Goal: Communication & Community: Participate in discussion

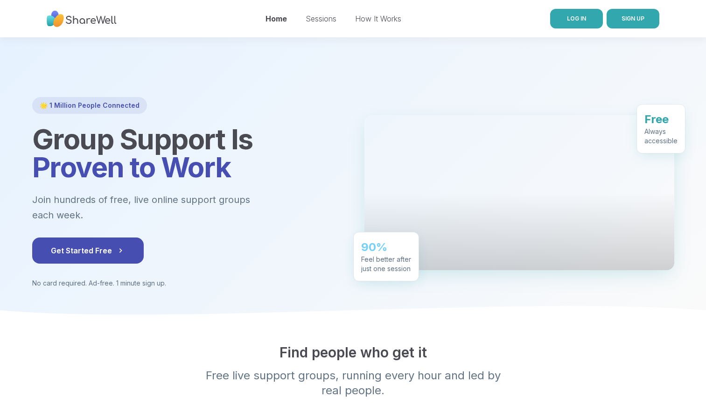
click at [569, 27] on link "LOG IN" at bounding box center [576, 19] width 53 height 20
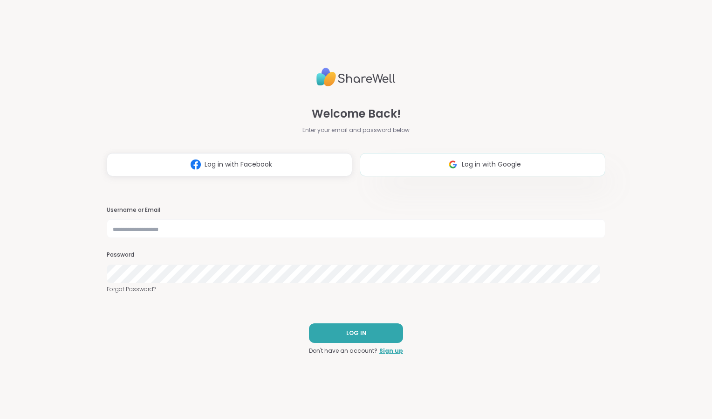
click at [488, 159] on button "Log in with Google" at bounding box center [483, 164] width 246 height 23
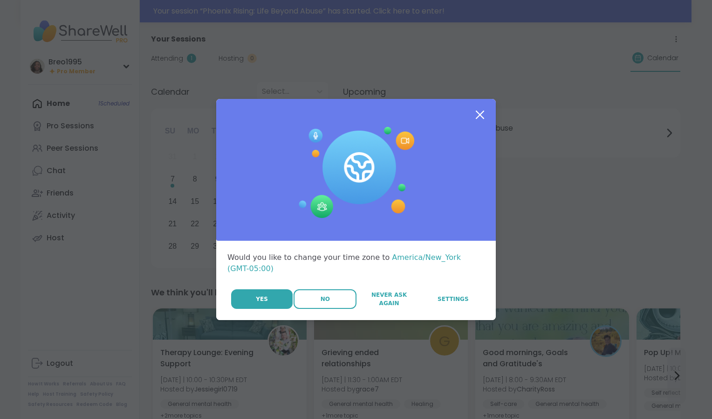
click at [315, 298] on button "No" at bounding box center [325, 299] width 63 height 20
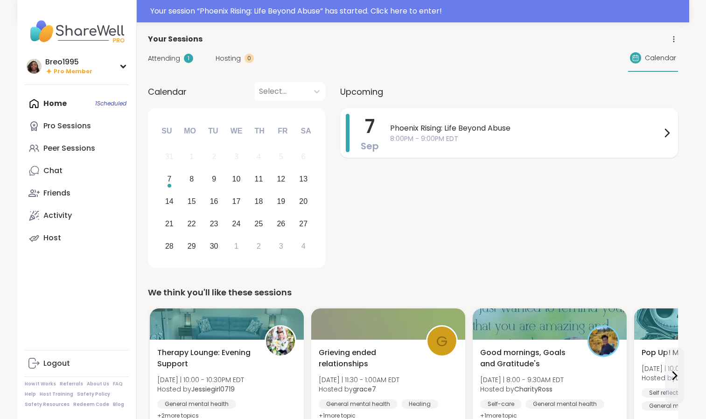
click at [405, 150] on div "Phoenix Rising: Life Beyond Abuse 8:00PM - 9:00PM EDT" at bounding box center [531, 133] width 282 height 38
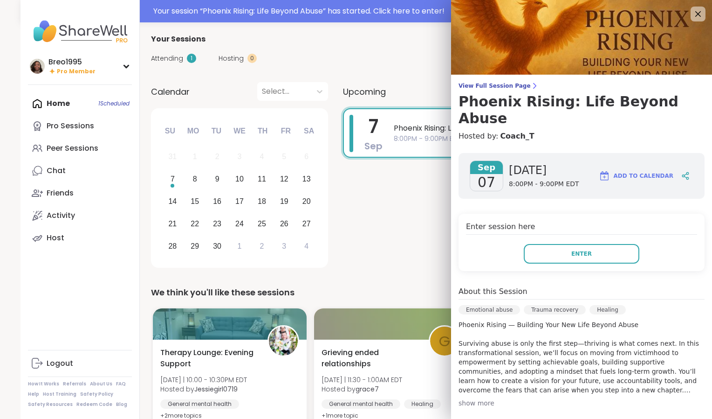
click at [570, 224] on div "Enter session here Enter" at bounding box center [582, 242] width 246 height 57
click at [572, 249] on span "Enter" at bounding box center [582, 253] width 21 height 8
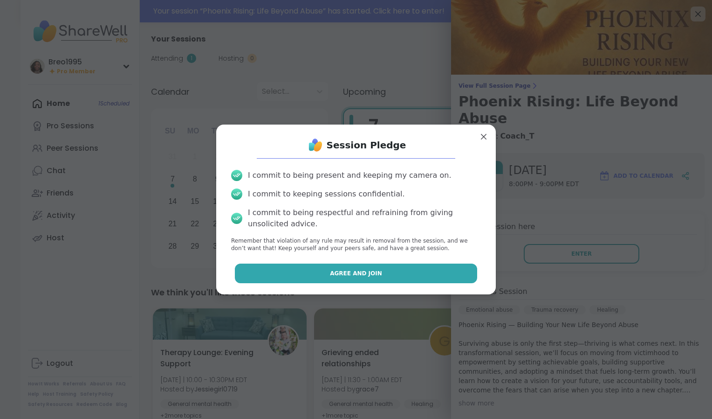
click at [435, 277] on button "Agree and Join" at bounding box center [356, 273] width 243 height 20
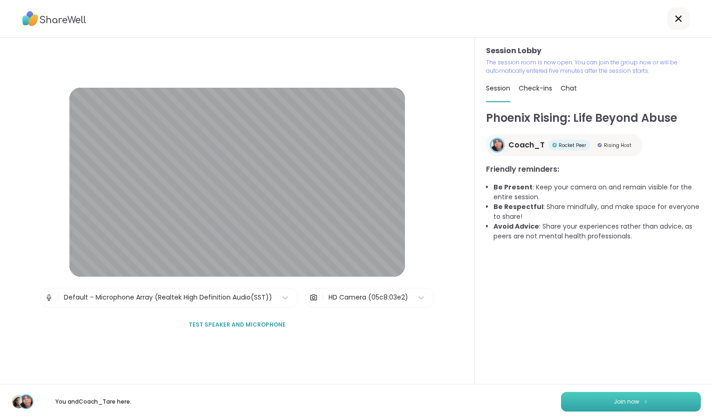
click at [604, 403] on button "Join now" at bounding box center [631, 402] width 140 height 20
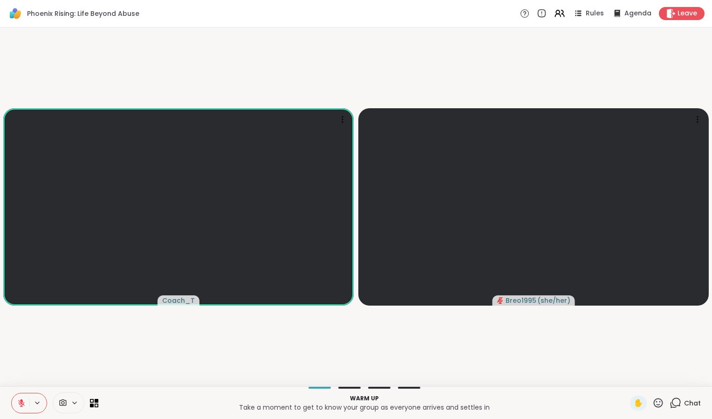
click at [76, 403] on icon at bounding box center [75, 402] width 4 height 2
click at [477, 363] on video-player-container "Coach_T Breo1995 ( she/her )" at bounding box center [356, 206] width 701 height 351
click at [671, 405] on icon at bounding box center [676, 403] width 12 height 12
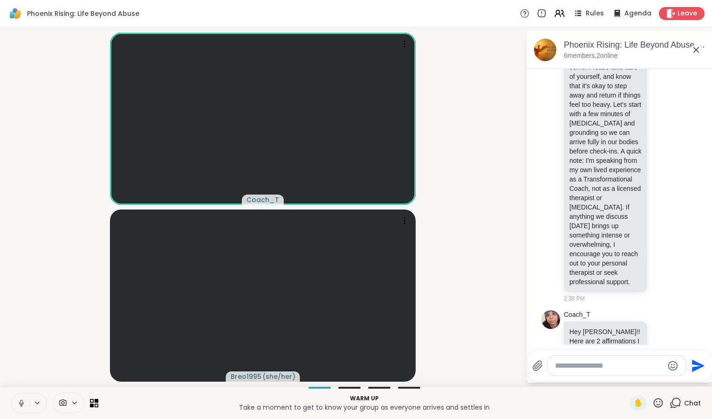
scroll to position [125, 0]
click at [697, 49] on icon at bounding box center [697, 50] width 6 height 6
